Goal: Task Accomplishment & Management: Manage account settings

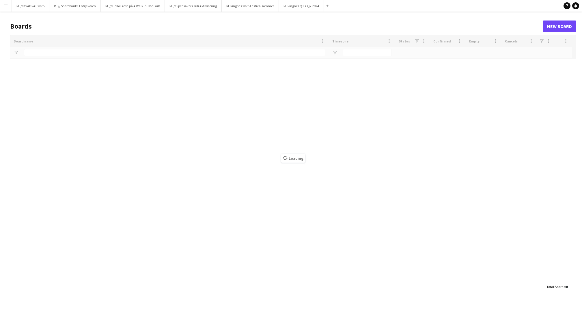
type input "*******"
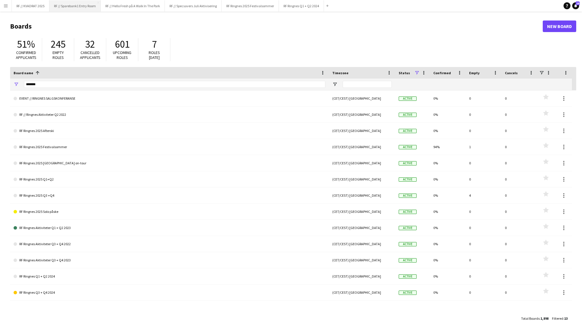
click at [84, 8] on button "RF // Sparebank1 Entry Room Close" at bounding box center [74, 5] width 51 height 11
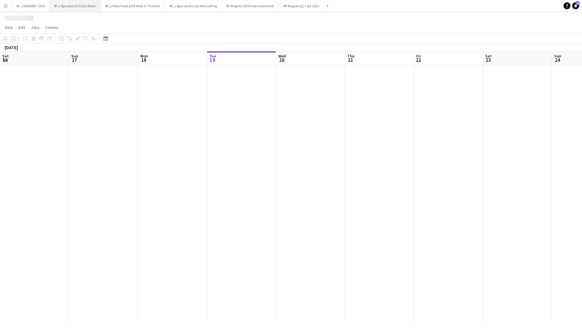
scroll to position [0, 138]
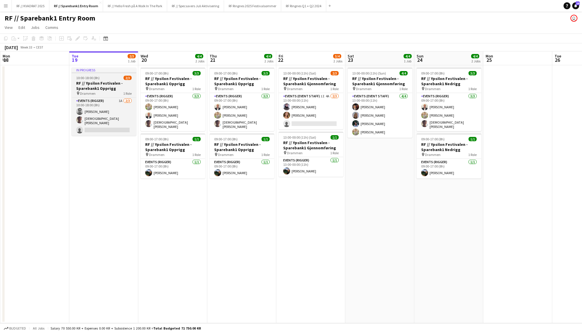
click at [111, 77] on div "10:00-18:00 (8h) 2/3" at bounding box center [104, 78] width 65 height 4
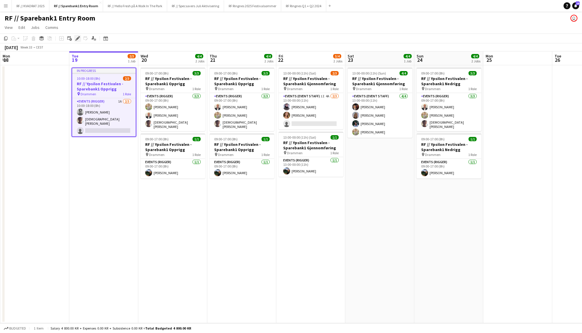
click at [77, 38] on icon at bounding box center [77, 38] width 3 height 3
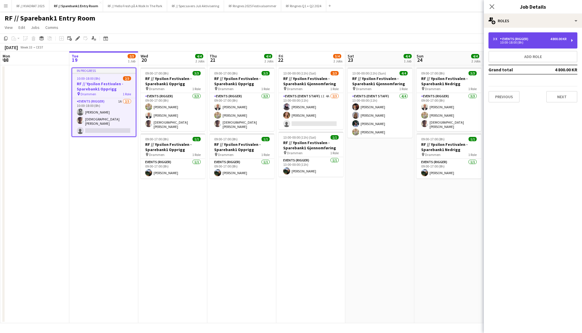
click at [510, 45] on div "3 x Events (Rigger) 4 800.00 KR 10:00-18:00 (8h)" at bounding box center [533, 40] width 89 height 16
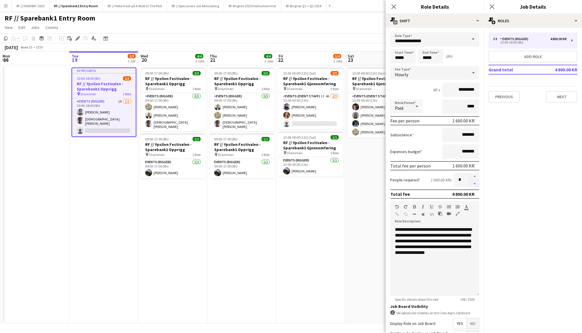
click at [474, 184] on button "button" at bounding box center [474, 183] width 9 height 7
type input "*"
click at [494, 5] on icon at bounding box center [491, 6] width 5 height 5
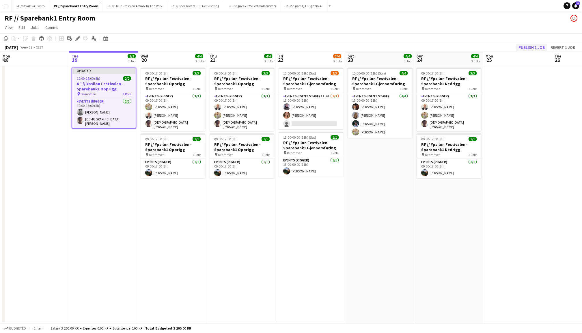
click at [530, 44] on button "Publish 1 job" at bounding box center [532, 48] width 31 height 8
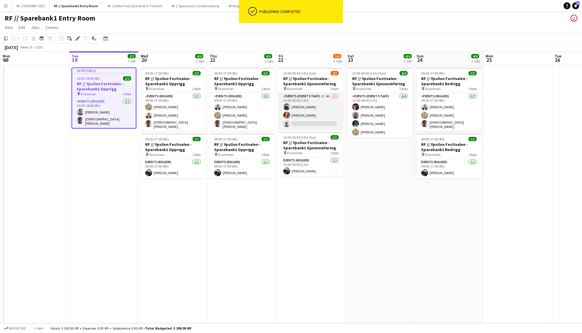
click at [311, 103] on app-card-role "Events (Event Staff) 1I 4A [DATE] 13:00-00:00 (11h) [PERSON_NAME] single-neutra…" at bounding box center [311, 111] width 65 height 36
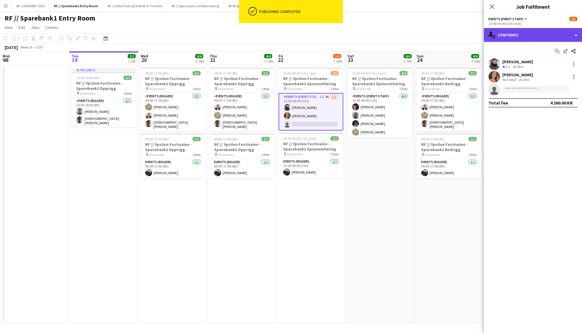
click at [537, 32] on div "single-neutral-actions-check-2 Confirmed" at bounding box center [533, 35] width 98 height 14
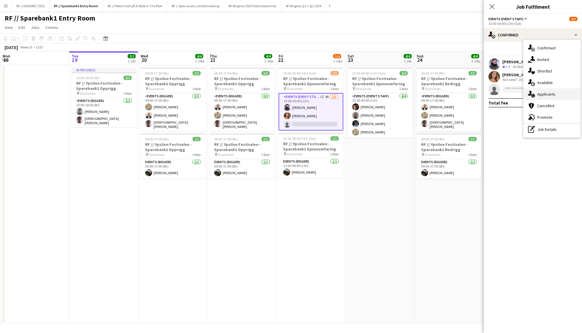
click at [553, 91] on div "single-neutral-actions-information Applicants" at bounding box center [552, 94] width 57 height 12
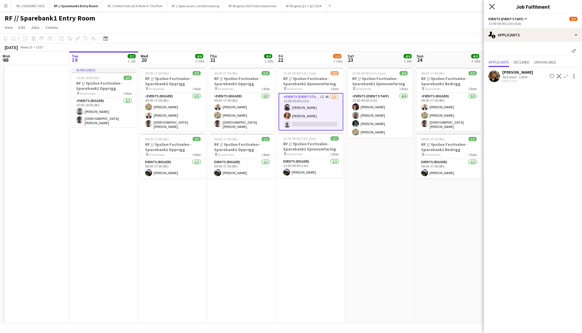
click at [493, 5] on icon at bounding box center [491, 6] width 5 height 5
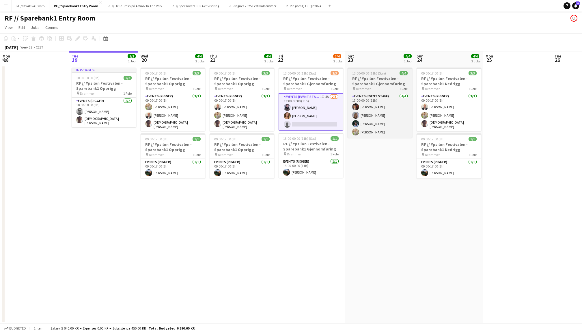
click at [379, 72] on span "13:00-00:00 (11h) (Sun)" at bounding box center [369, 73] width 34 height 4
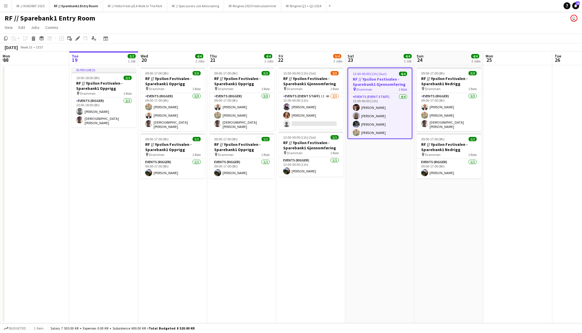
click at [389, 171] on app-date-cell "13:00-00:00 (11h) (Sun) 4/4 RF // Ypsilon Festivalen - Sparebank1 Gjennomføring…" at bounding box center [380, 194] width 69 height 258
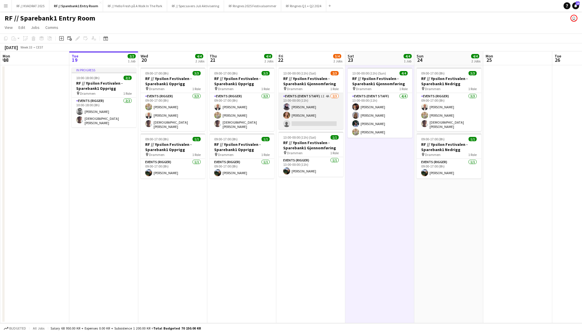
click at [318, 111] on app-card-role "Events (Event Staff) 1I 4A [DATE] 13:00-00:00 (11h) [PERSON_NAME] single-neutra…" at bounding box center [311, 111] width 65 height 36
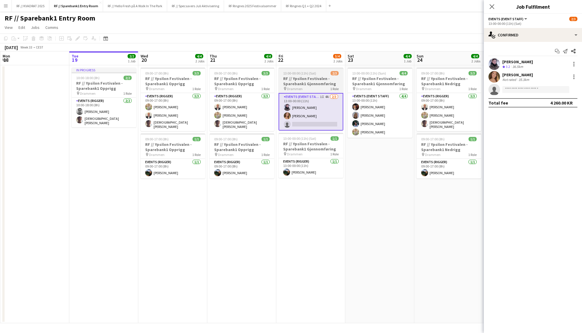
click at [323, 84] on h3 "RF // Ypsilon Festivalen - Sparebank1 Gjennomføring" at bounding box center [311, 81] width 65 height 10
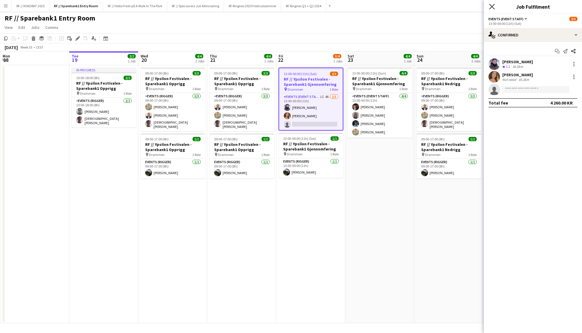
click at [495, 6] on icon "Close pop-in" at bounding box center [491, 6] width 5 height 5
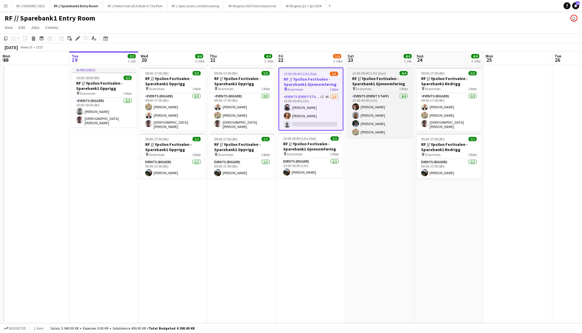
click at [370, 77] on h3 "RF // Ypsilon Festivalen - Sparebank1 Gjennomføring" at bounding box center [380, 81] width 65 height 10
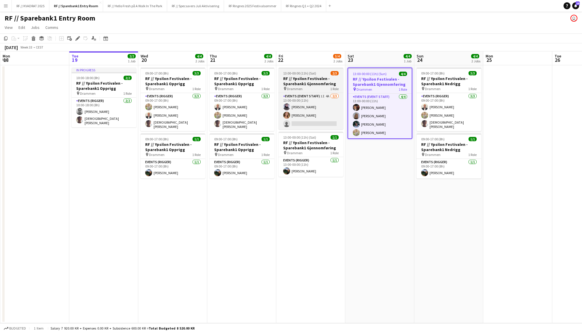
click at [319, 77] on h3 "RF // Ypsilon Festivalen - Sparebank1 Gjennomføring" at bounding box center [311, 81] width 65 height 10
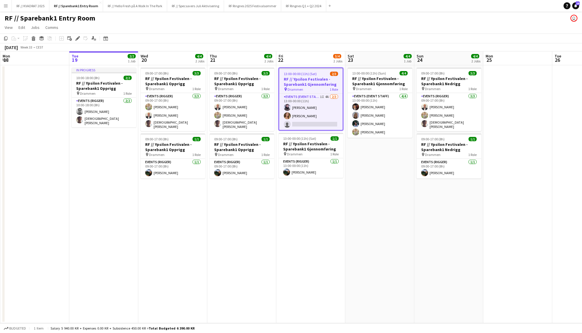
click at [380, 179] on app-date-cell "13:00-00:00 (11h) (Sun) 4/4 RF // Ypsilon Festivalen - Sparebank1 Gjennomføring…" at bounding box center [380, 194] width 69 height 258
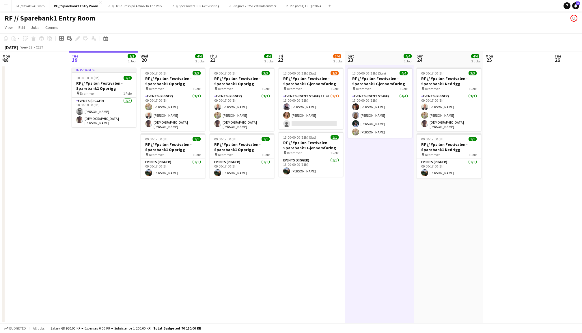
click at [320, 193] on app-date-cell "13:00-00:00 (11h) (Sat) 2/3 RF // Ypsilon Festivalen - Sparebank1 Gjennomføring…" at bounding box center [310, 194] width 69 height 258
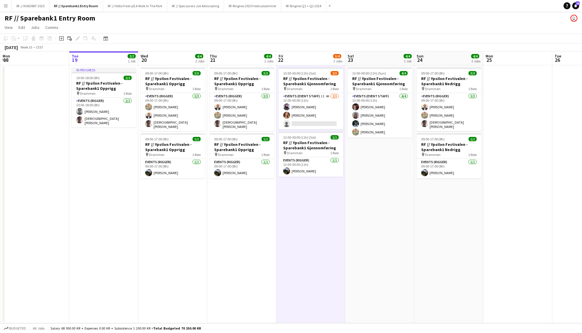
click at [238, 209] on app-date-cell "09:00-17:00 (8h) 3/3 RF // Ypsilon Festivalen - Sparebank1 Opprigg pin Drammen …" at bounding box center [241, 194] width 69 height 258
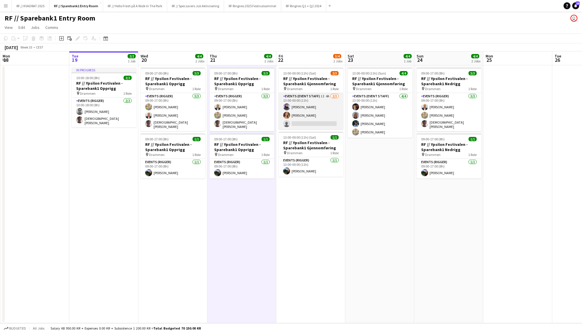
click at [307, 105] on app-card-role "Events (Event Staff) 1I 4A [DATE] 13:00-00:00 (11h) [PERSON_NAME] single-neutra…" at bounding box center [311, 111] width 65 height 36
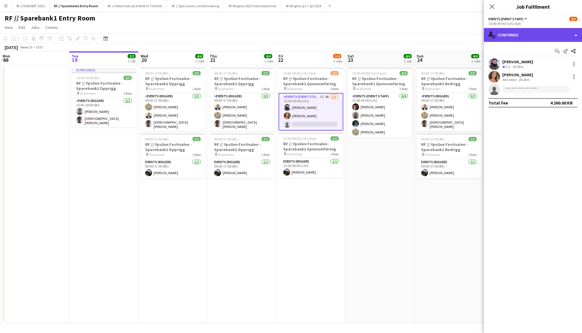
click at [512, 38] on div "single-neutral-actions-check-2 Confirmed" at bounding box center [533, 35] width 98 height 14
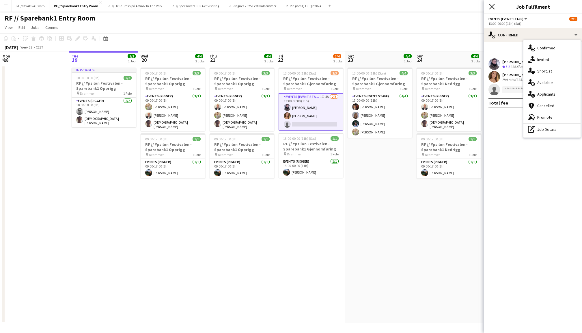
click at [492, 8] on icon "Close pop-in" at bounding box center [491, 6] width 5 height 5
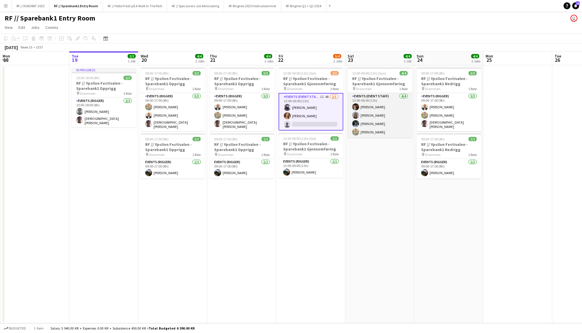
click at [377, 123] on app-card-role "Events (Event Staff) [DATE] 13:00-00:00 (11h) [PERSON_NAME] [PERSON_NAME] [PERS…" at bounding box center [380, 115] width 65 height 45
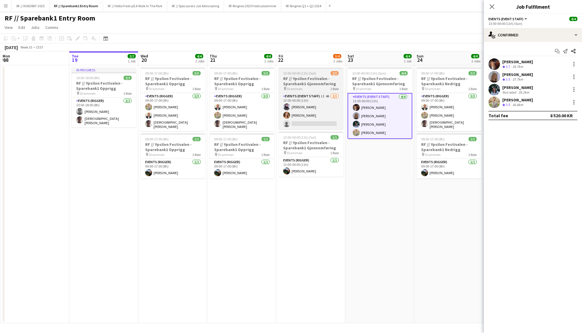
click at [313, 80] on h3 "RF // Ypsilon Festivalen - Sparebank1 Gjennomføring" at bounding box center [311, 81] width 65 height 10
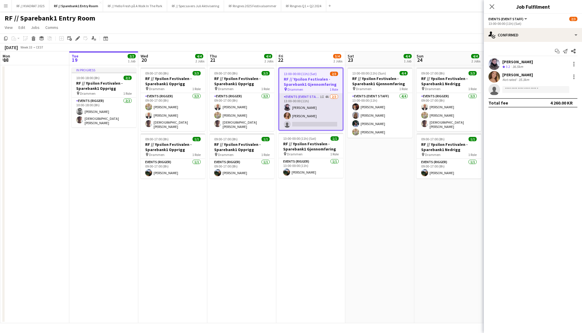
click at [327, 107] on app-card-role "Events (Event Staff) 1I 4A [DATE] 13:00-00:00 (11h) [PERSON_NAME] single-neutra…" at bounding box center [311, 112] width 64 height 36
